Goal: Task Accomplishment & Management: Use online tool/utility

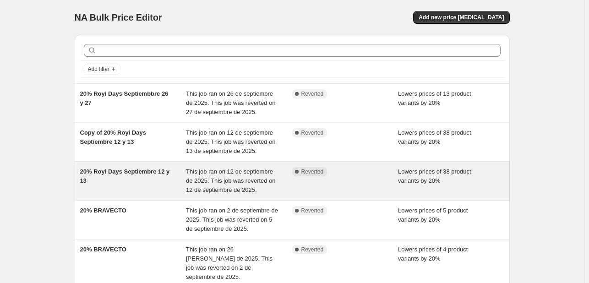
drag, startPoint x: 335, startPoint y: 191, endPoint x: 326, endPoint y: 182, distance: 13.3
click at [326, 182] on div "Complete Reverted" at bounding box center [345, 180] width 106 height 27
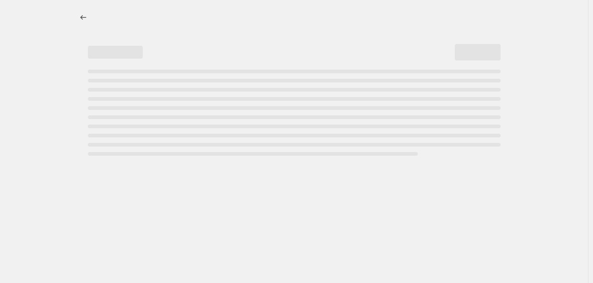
select select "percentage"
select select "pp"
select select "collection"
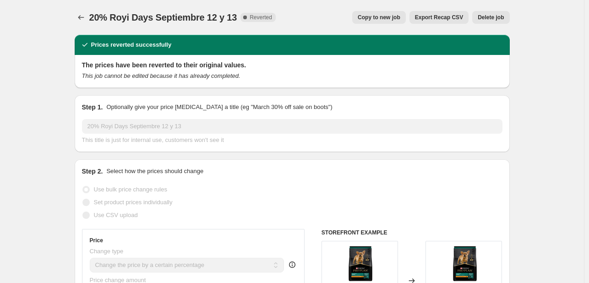
click at [397, 17] on span "Copy to new job" at bounding box center [379, 17] width 43 height 7
select select "percentage"
select select "pp"
select select "collection"
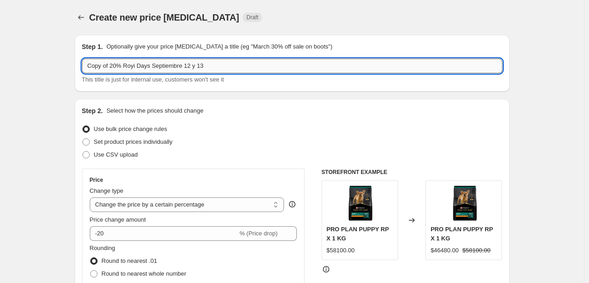
drag, startPoint x: 206, startPoint y: 65, endPoint x: 84, endPoint y: 61, distance: 121.8
click at [84, 61] on input "Copy of 20% Royi Days Septiembre 12 y 13" at bounding box center [292, 66] width 420 height 15
type input "m"
click at [89, 67] on input "Minfull" at bounding box center [292, 66] width 420 height 15
click at [125, 67] on input "20% Minfull" at bounding box center [292, 66] width 420 height 15
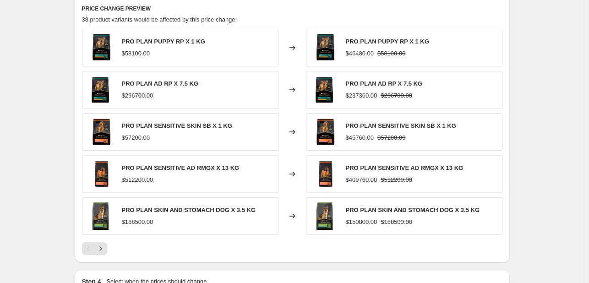
scroll to position [641, 0]
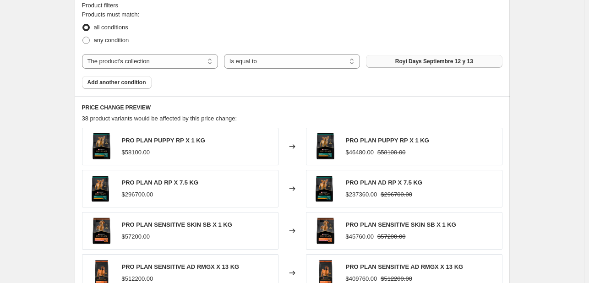
type input "20% Minfull"
click at [411, 59] on span "Royi Days Septiembre 12 y 13" at bounding box center [434, 61] width 78 height 7
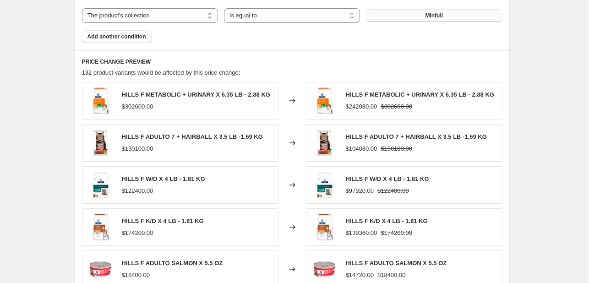
scroll to position [861, 0]
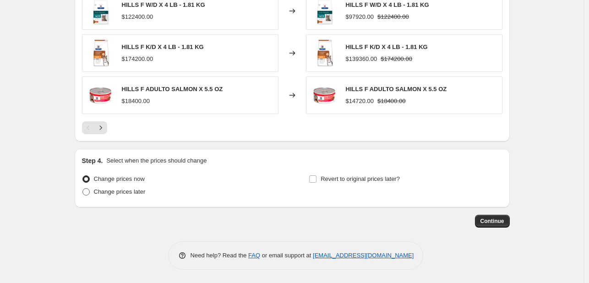
click at [134, 193] on span "Change prices later" at bounding box center [120, 191] width 52 height 7
click at [83, 189] on input "Change prices later" at bounding box center [82, 188] width 0 height 0
radio input "true"
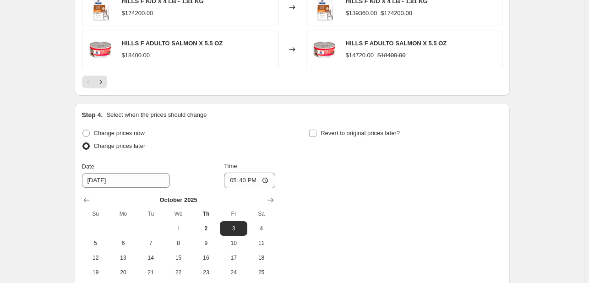
scroll to position [952, 0]
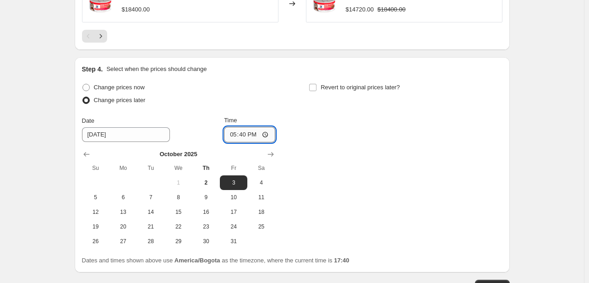
click at [231, 133] on input "17:40" at bounding box center [249, 135] width 51 height 16
type input "01:00"
click at [340, 85] on span "Revert to original prices later?" at bounding box center [359, 87] width 79 height 7
click at [316, 85] on input "Revert to original prices later?" at bounding box center [312, 87] width 7 height 7
checkbox input "true"
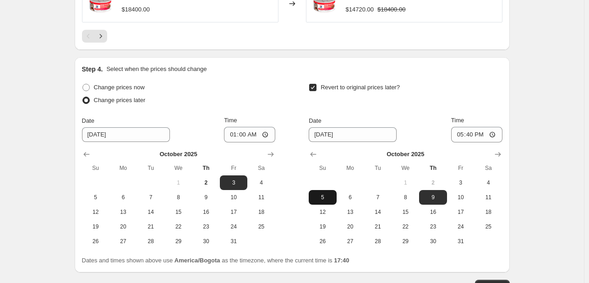
click at [331, 199] on span "5" at bounding box center [322, 197] width 20 height 7
type input "10/5/2025"
click at [460, 135] on input "17:40" at bounding box center [476, 135] width 51 height 16
type input "23:59"
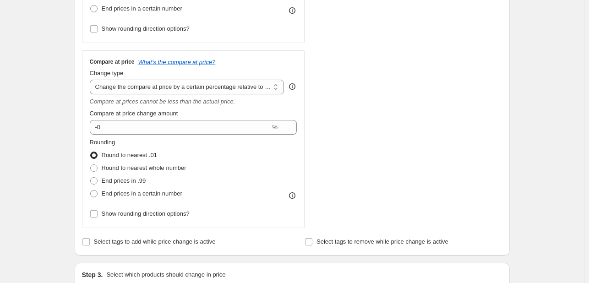
scroll to position [284, 0]
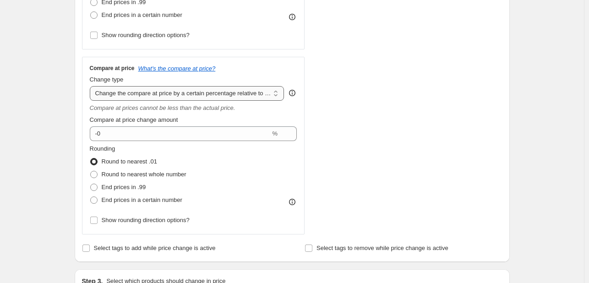
click at [279, 98] on select "Change the compare at price to the current price (sale) Change the compare at p…" at bounding box center [187, 93] width 195 height 15
click at [92, 86] on select "Change the compare at price to the current price (sale) Change the compare at p…" at bounding box center [187, 93] width 195 height 15
click at [421, 169] on div "STOREFRONT EXAMPLE HILLS F METABOLIC + URINARY X 6.35 LB - 2.88 KG $302600.00 C…" at bounding box center [411, 59] width 181 height 350
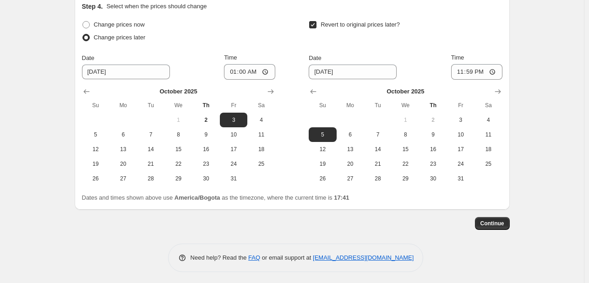
scroll to position [1017, 0]
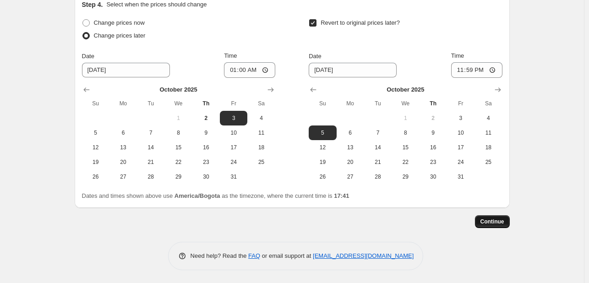
click at [499, 219] on span "Continue" at bounding box center [492, 221] width 24 height 7
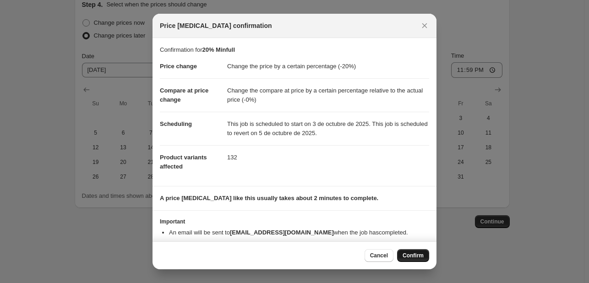
click at [409, 254] on span "Confirm" at bounding box center [412, 255] width 21 height 7
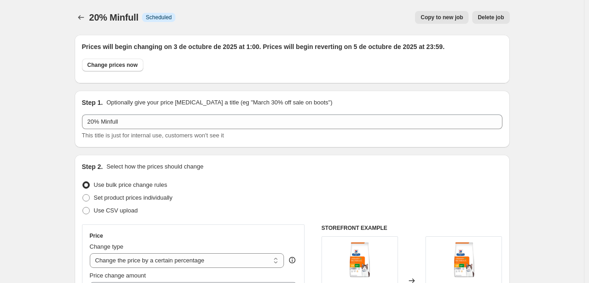
scroll to position [1017, 0]
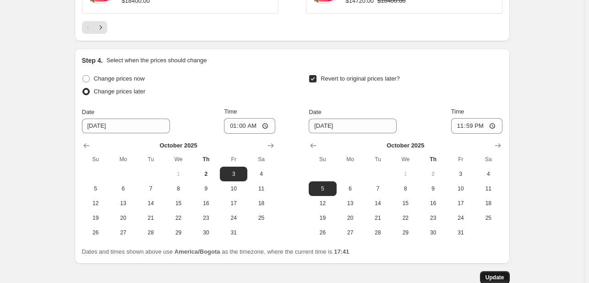
click at [499, 275] on span "Update" at bounding box center [494, 277] width 19 height 7
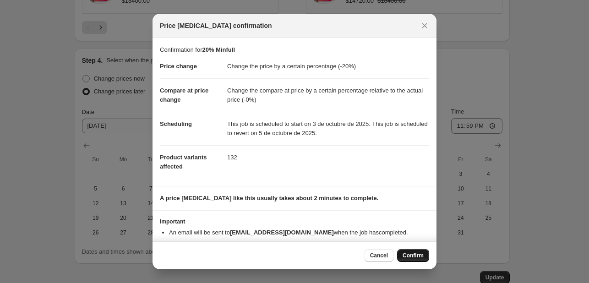
click at [419, 254] on span "Confirm" at bounding box center [412, 255] width 21 height 7
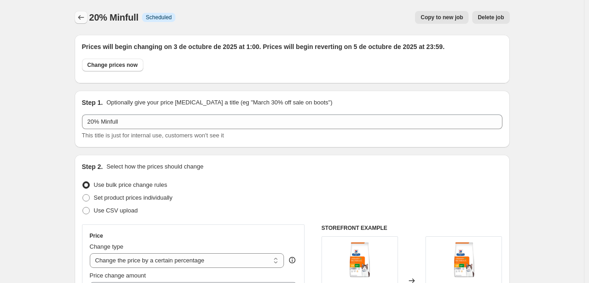
click at [86, 19] on icon "Price change jobs" at bounding box center [80, 17] width 9 height 9
